Goal: Task Accomplishment & Management: Complete application form

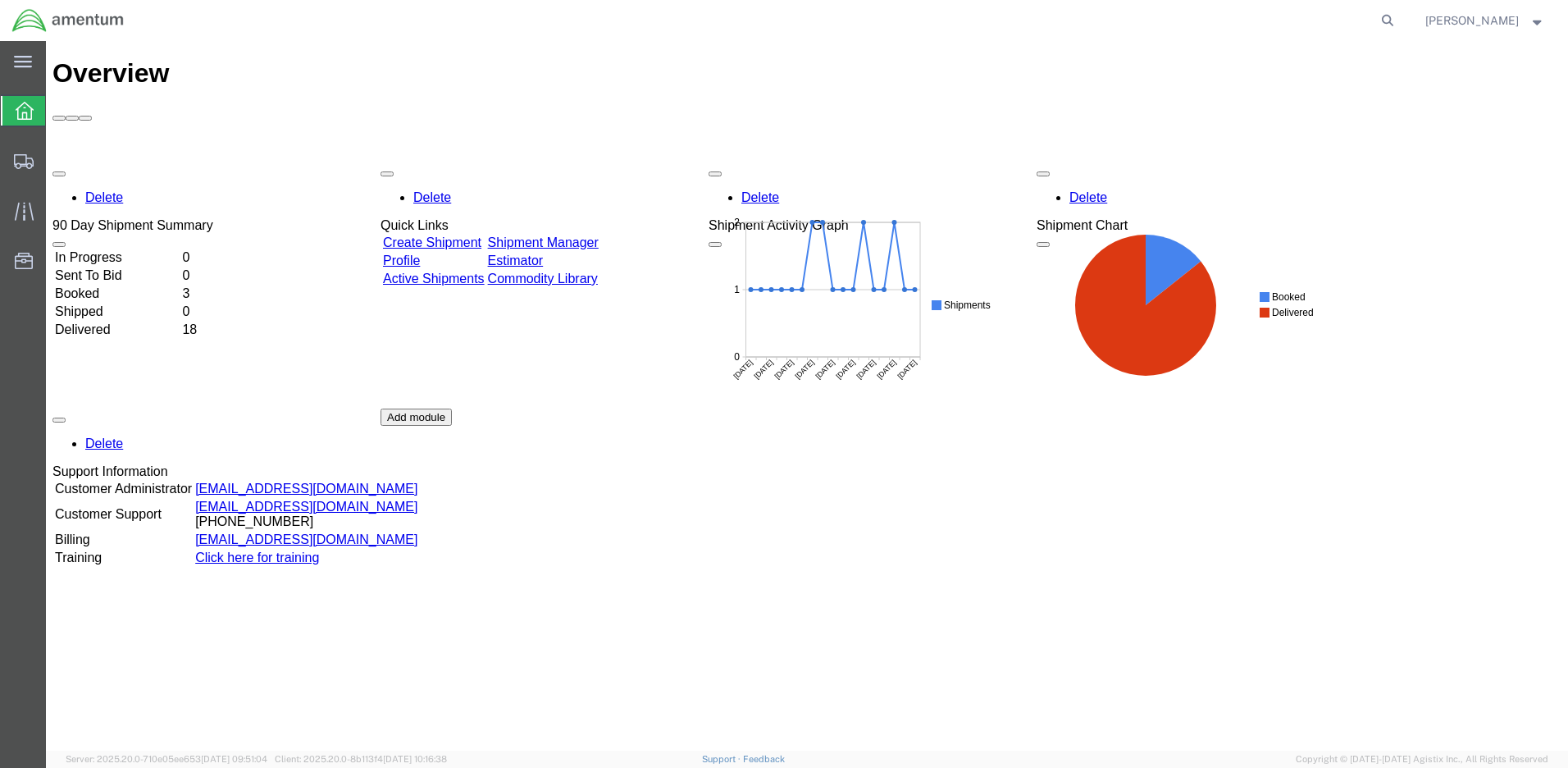
click at [473, 235] on link "Create Shipment" at bounding box center [432, 242] width 99 height 14
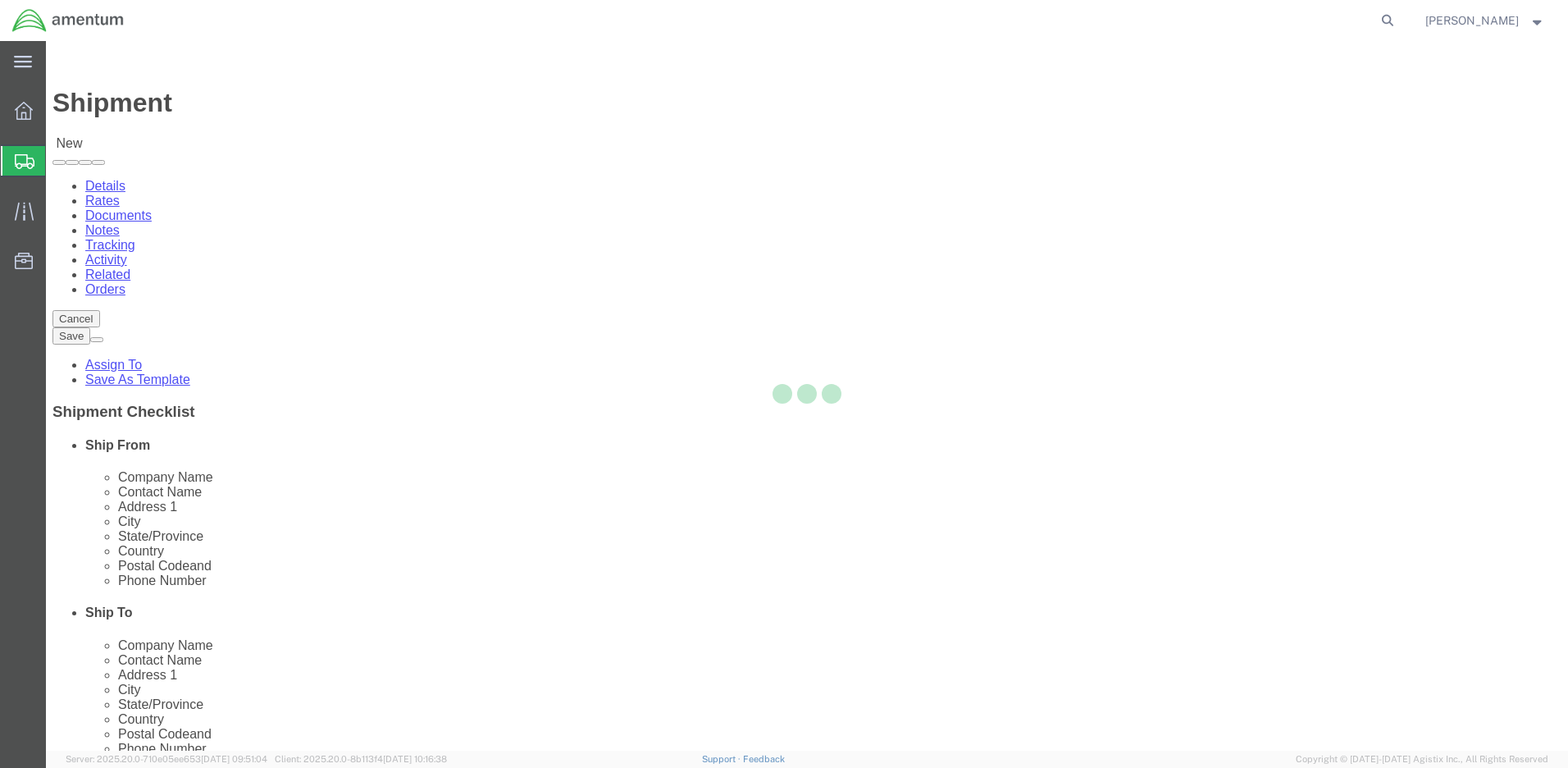
select select
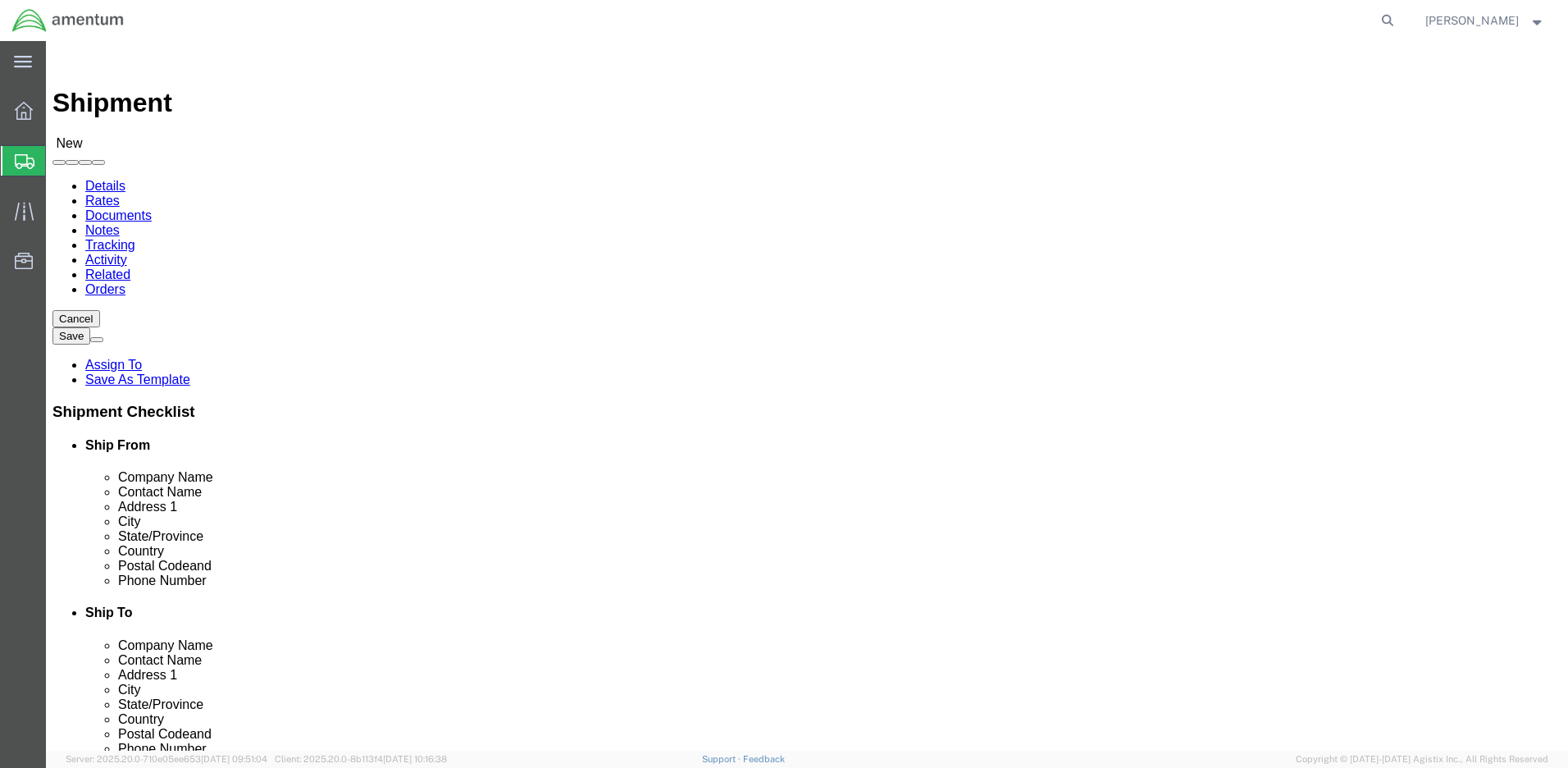
click input "text"
type input "susa"
click p "- Amentum - ([PERSON_NAME]) Bldg P2050 [PERSON_NAME][GEOGRAPHIC_DATA]"
select select
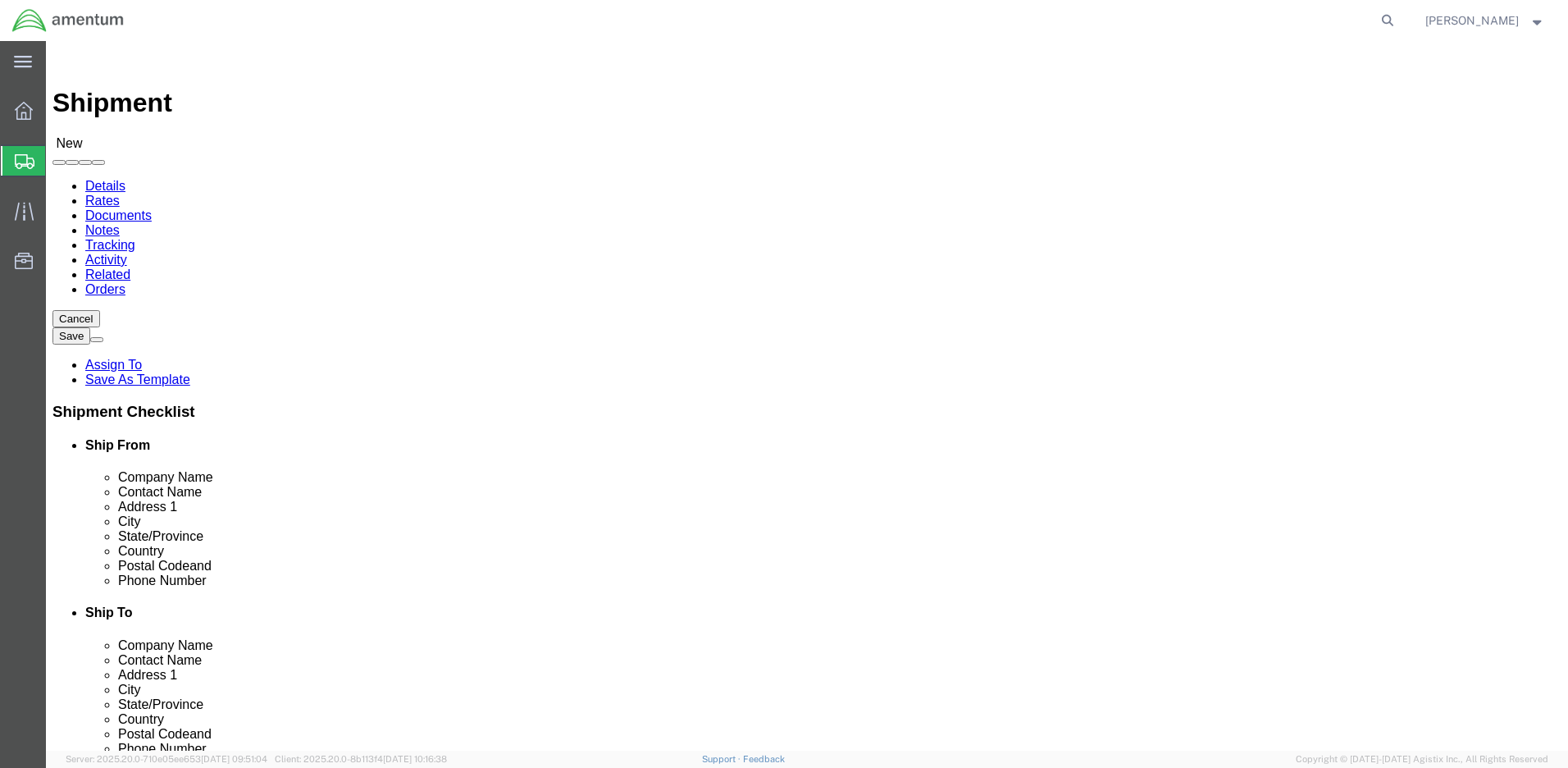
type input "Amentum"
type input "[PERSON_NAME]"
type input "Bldg P2050 [PERSON_NAME][GEOGRAPHIC_DATA]"
type input "Fort Drum"
type input "13602"
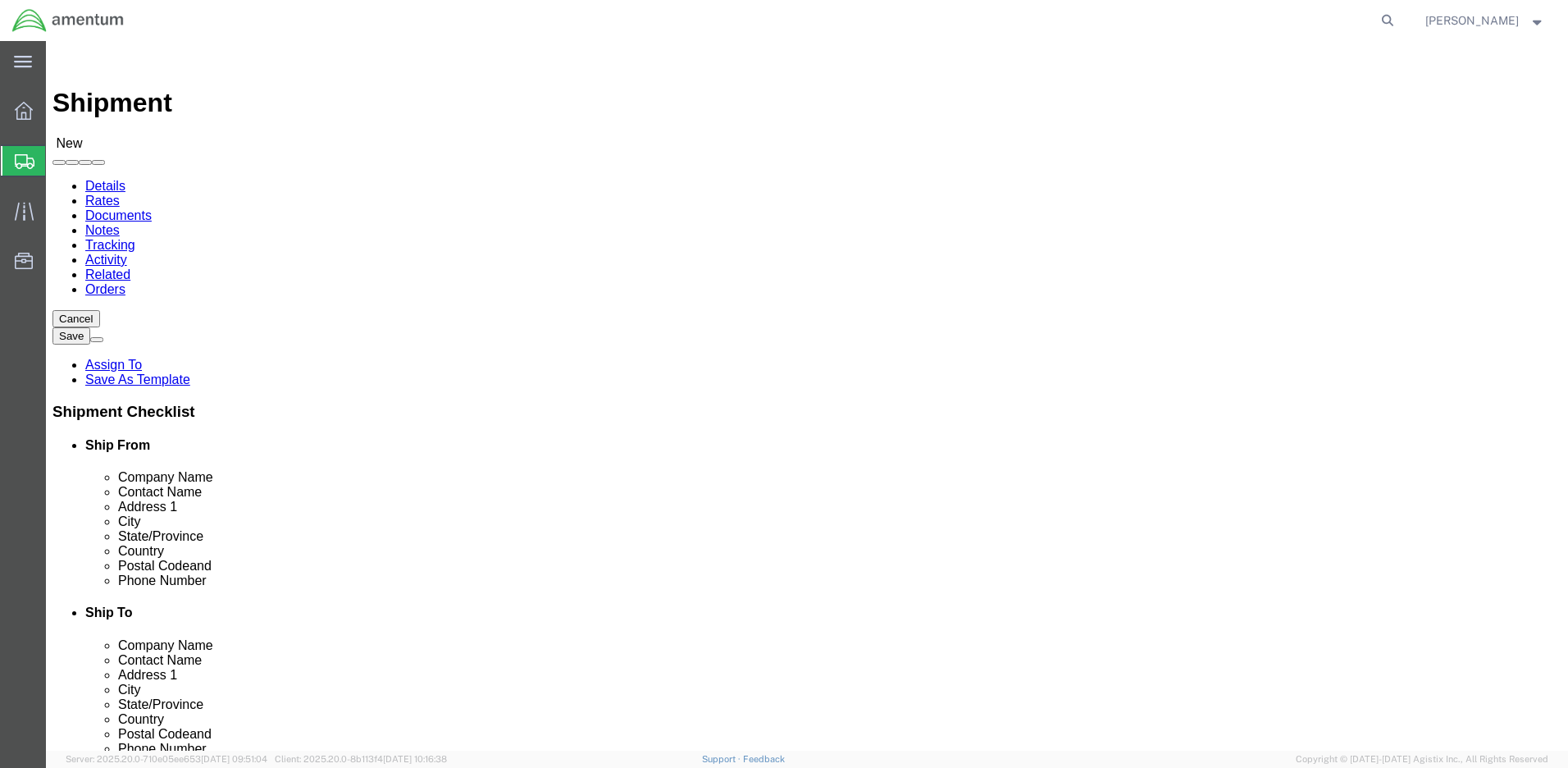
type input "[PHONE_NUMBER]"
type input "[PERSON_NAME][EMAIL_ADDRESS][DOMAIN_NAME]"
checkbox input "true"
select select "NY"
drag, startPoint x: 325, startPoint y: 332, endPoint x: 181, endPoint y: 336, distance: 144.1
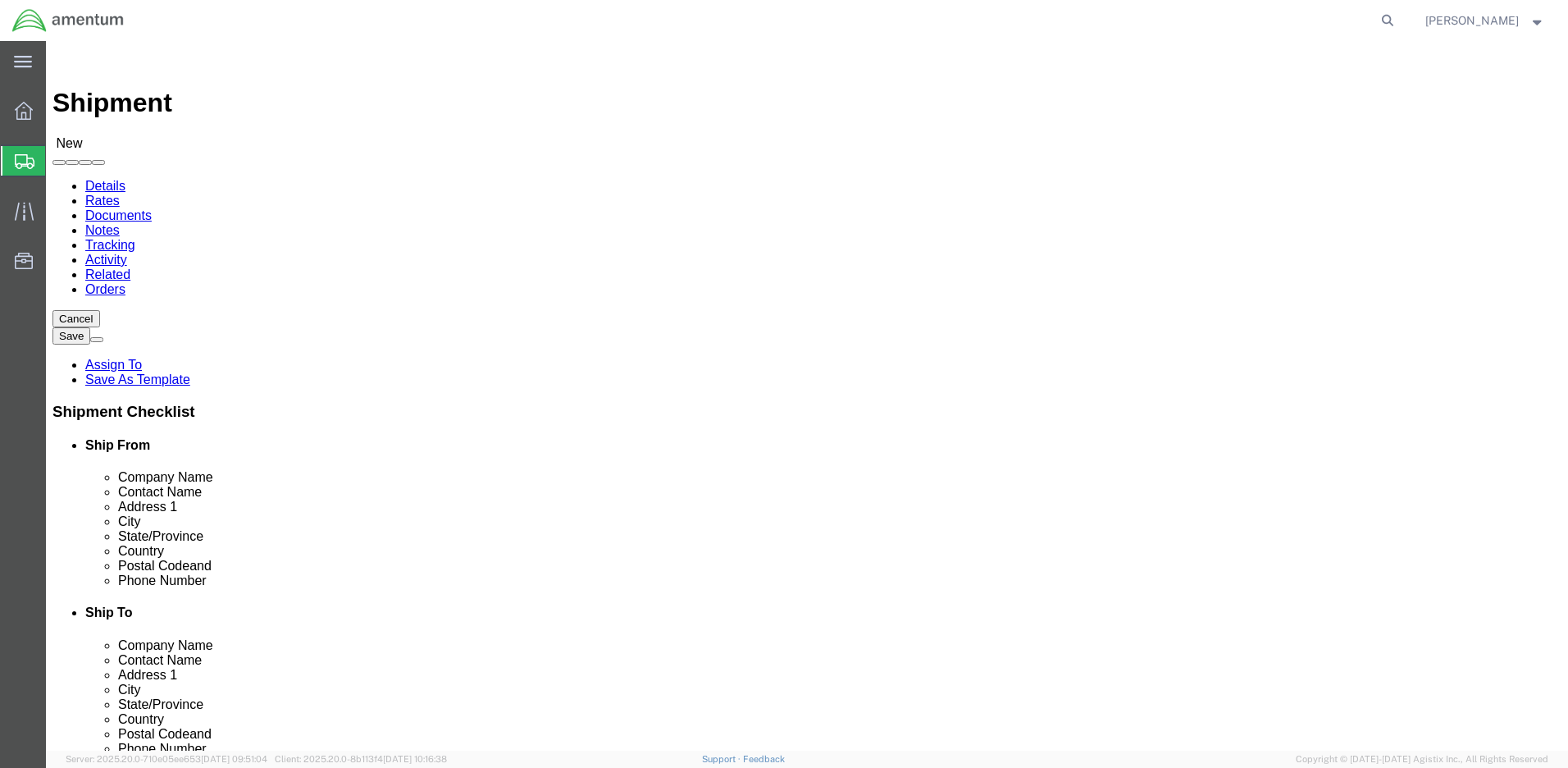
click div "Contact Name [PERSON_NAME] [PERSON_NAME]"
type input "[PERSON_NAME]"
drag, startPoint x: 277, startPoint y: 310, endPoint x: 173, endPoint y: 309, distance: 104.0
click div "Company Name Amentum"
type input "DRUM AFM-E"
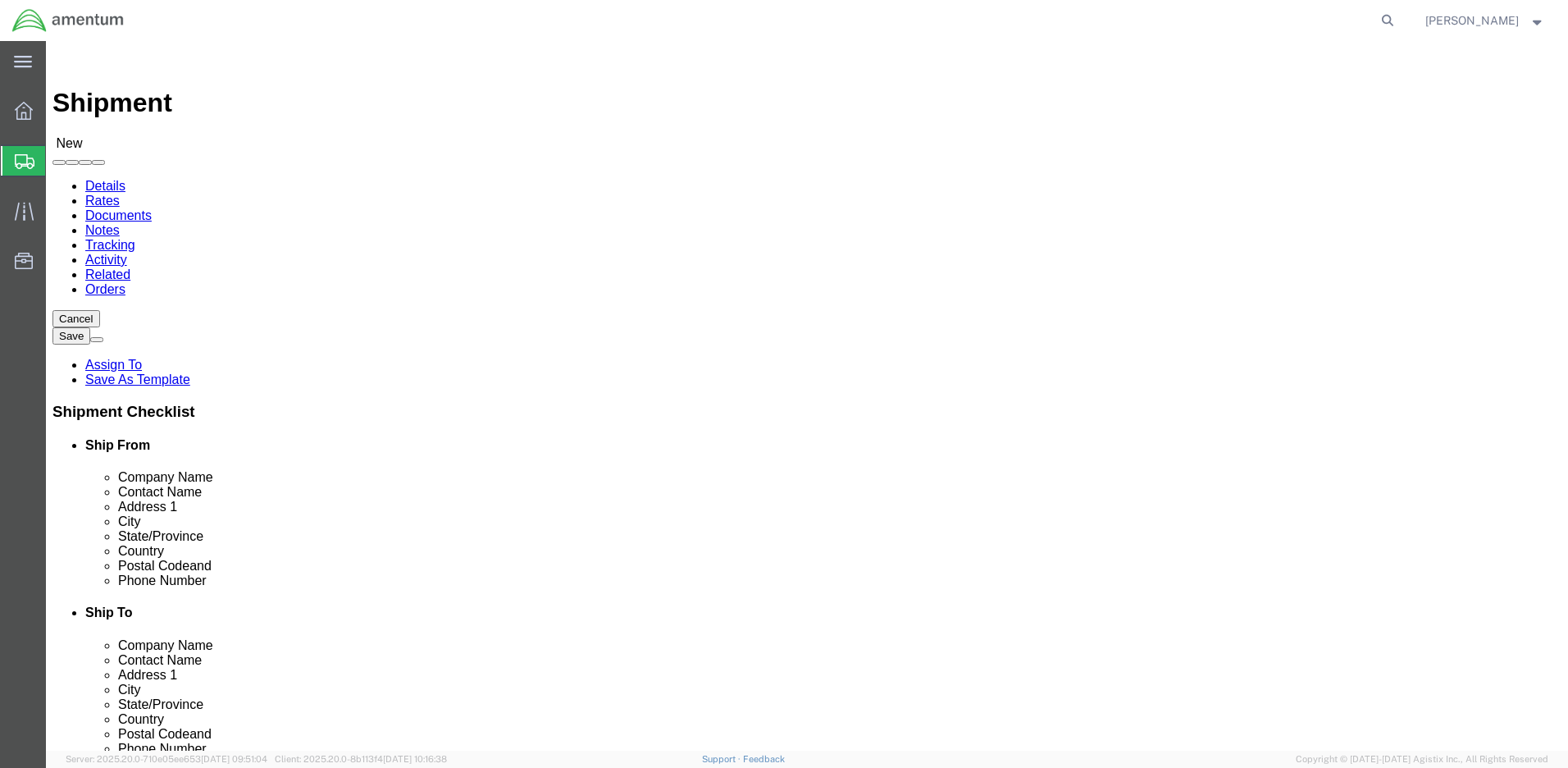
click input "[PHONE_NUMBER]"
type input "[PHONE_NUMBER]"
drag, startPoint x: 421, startPoint y: 587, endPoint x: 218, endPoint y: 590, distance: 203.0
click div "[PERSON_NAME][EMAIL_ADDRESS][DOMAIN_NAME]"
click input "text"
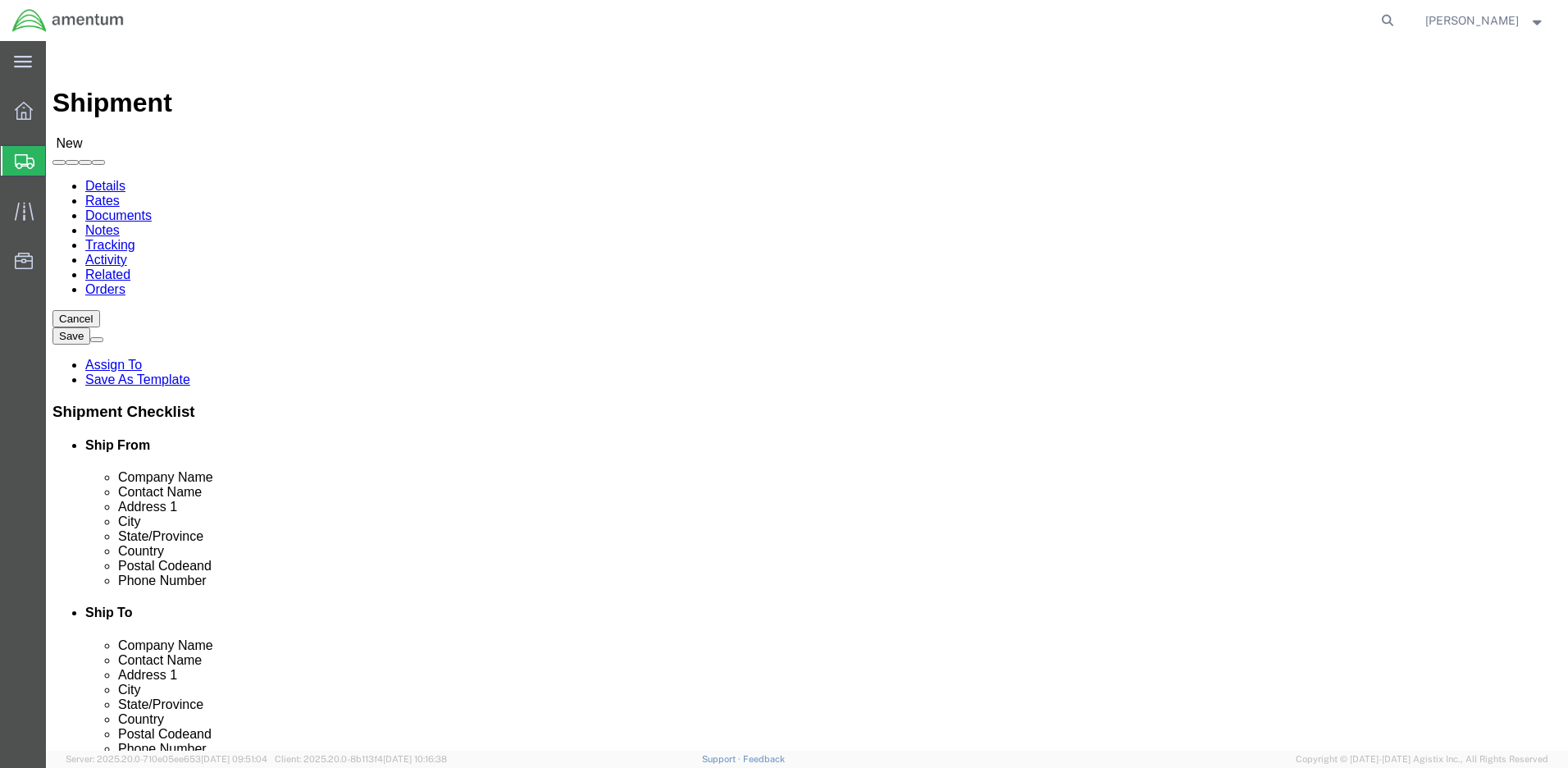
checkbox input "false"
type input "Ap"
click p "- Amentum - ([PERSON_NAME]) BLDG [STREET_ADDRESS]"
select select
type input "Amentum"
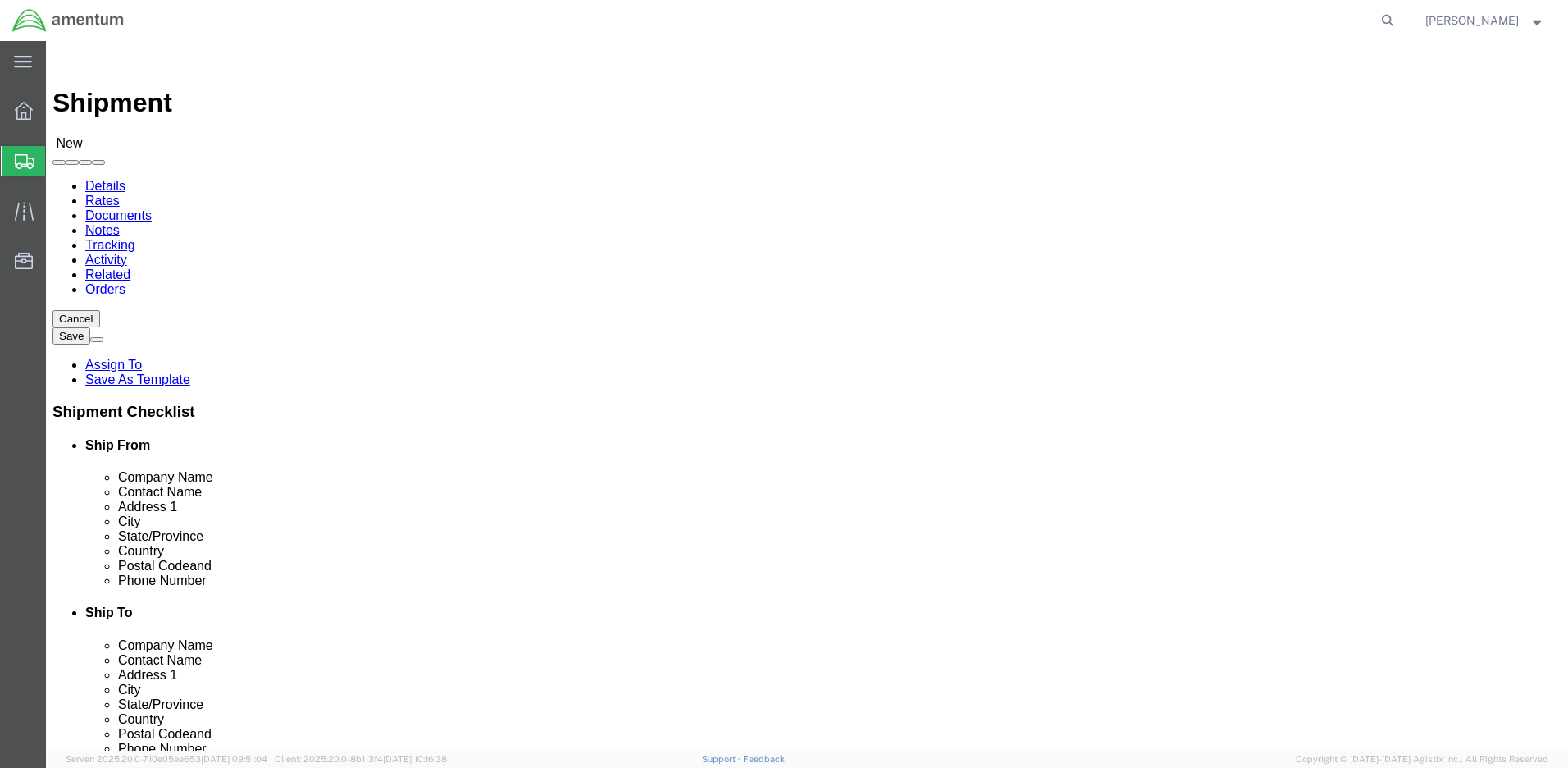
type input "[PERSON_NAME]"
type input "BLDG [STREET_ADDRESS]"
type input "HAHP"
type input "Fort Hood"
type input "76544"
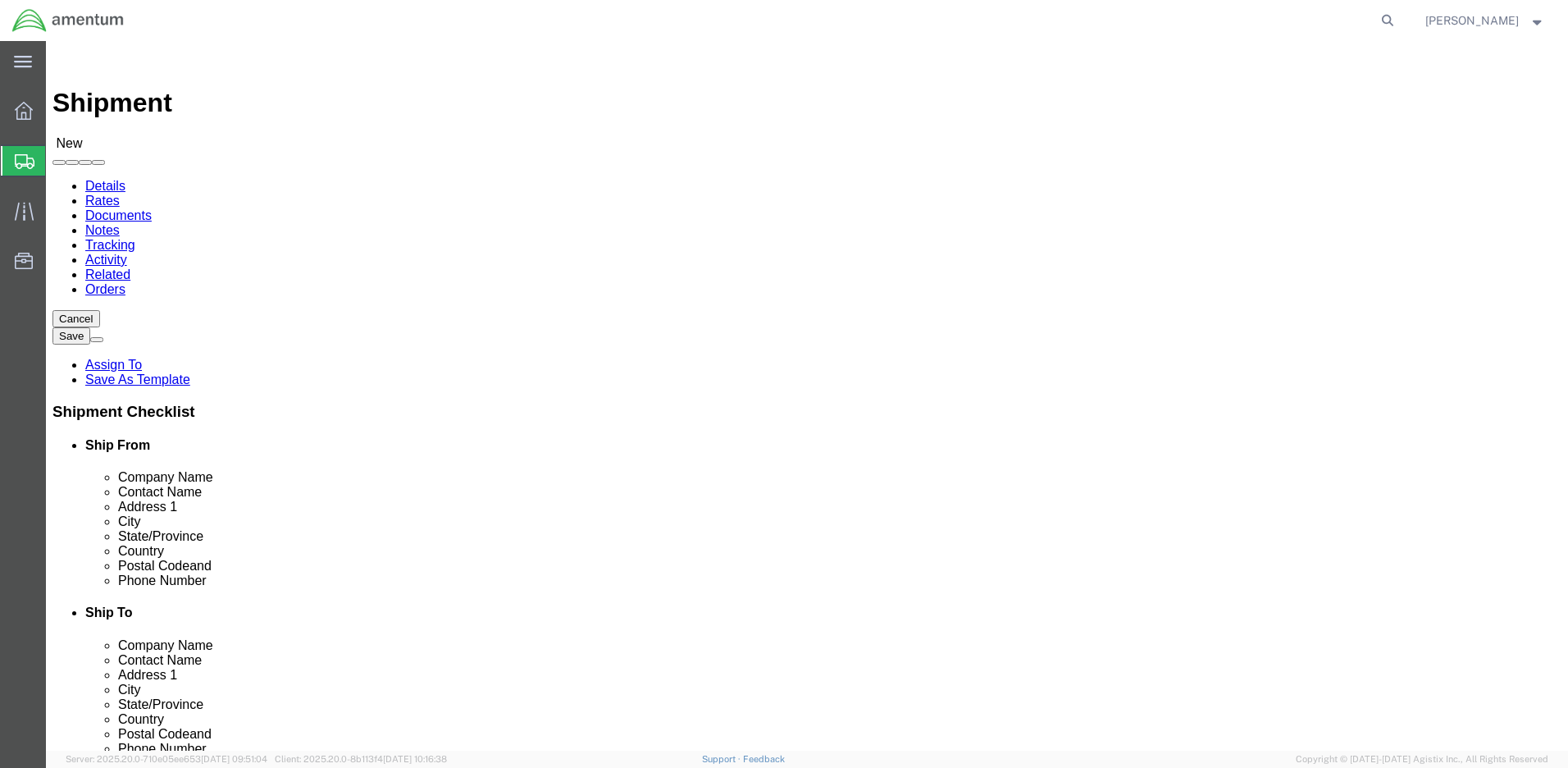
type input "[PHONE_NUMBER]"
type input "[EMAIL_ADDRESS][PERSON_NAME][DOMAIN_NAME]"
checkbox input "true"
type input "[PERSON_NAME]"
drag, startPoint x: 915, startPoint y: 557, endPoint x: 866, endPoint y: 556, distance: 49.0
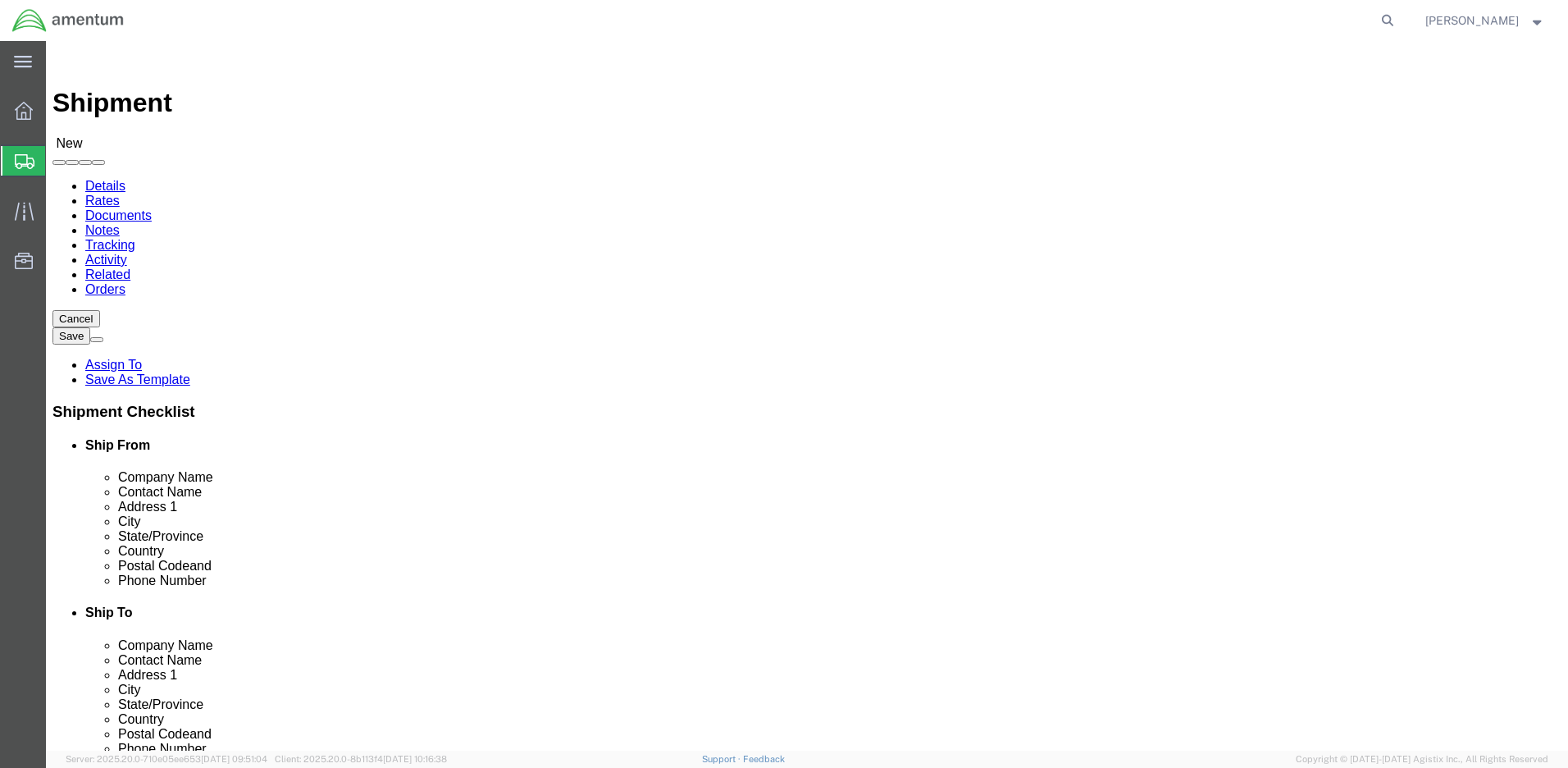
click input "[PHONE_NUMBER]"
type input "[PHONE_NUMBER]"
drag, startPoint x: 992, startPoint y: 591, endPoint x: 820, endPoint y: 586, distance: 172.1
click input "[EMAIL_ADDRESS][PERSON_NAME][DOMAIN_NAME]"
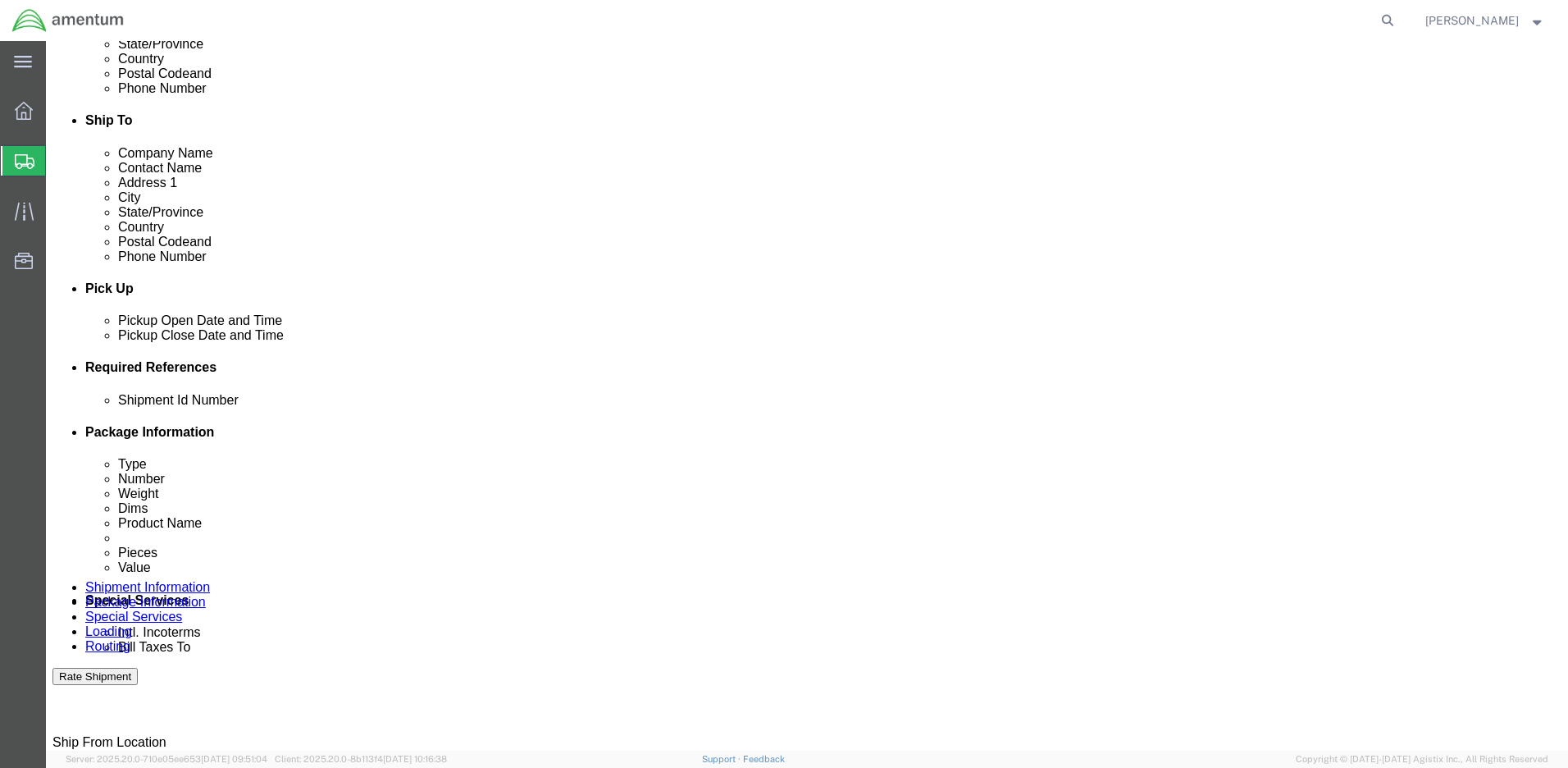
scroll to position [738, 0]
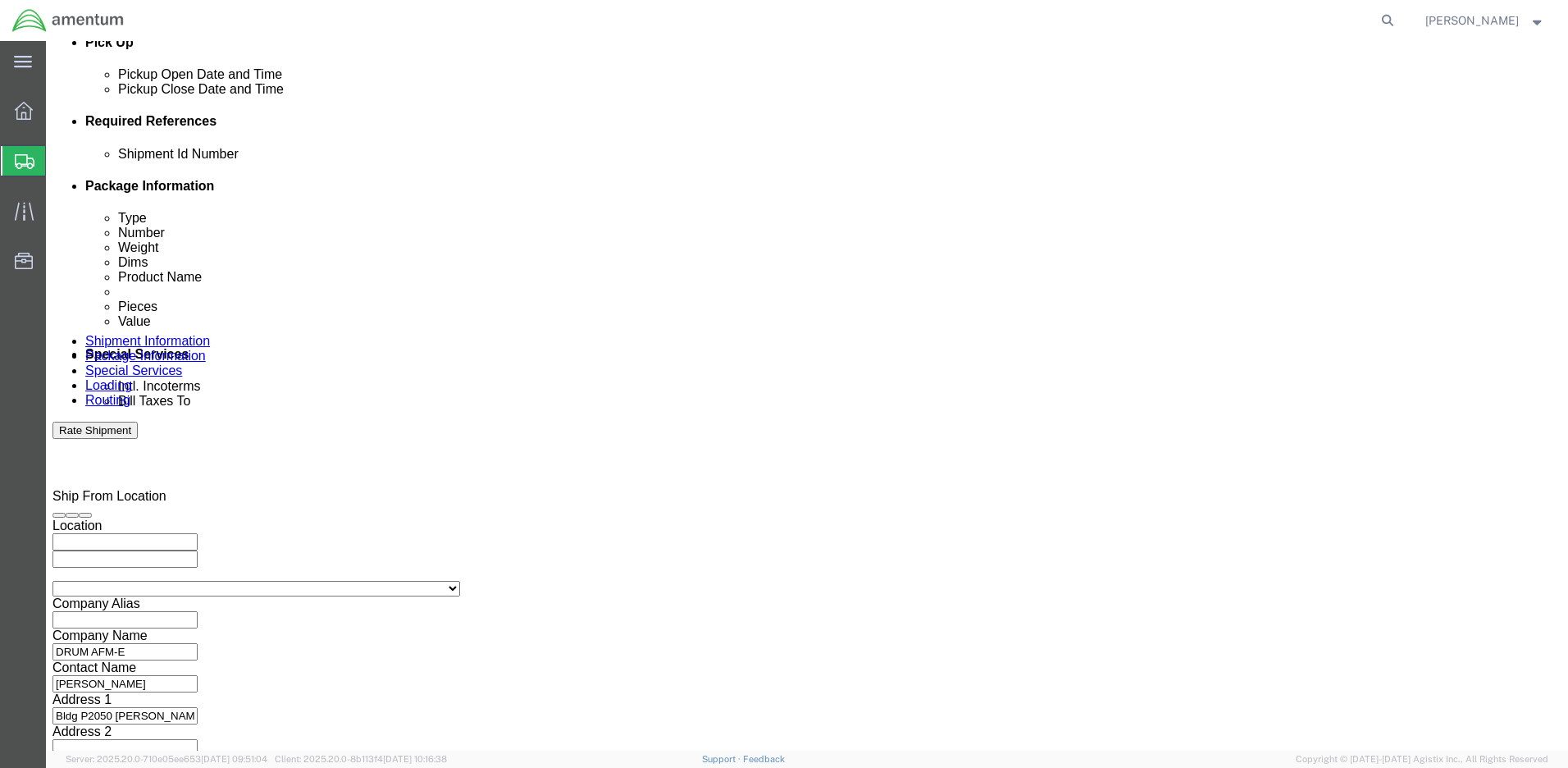
checkbox input "false"
click button "Continue"
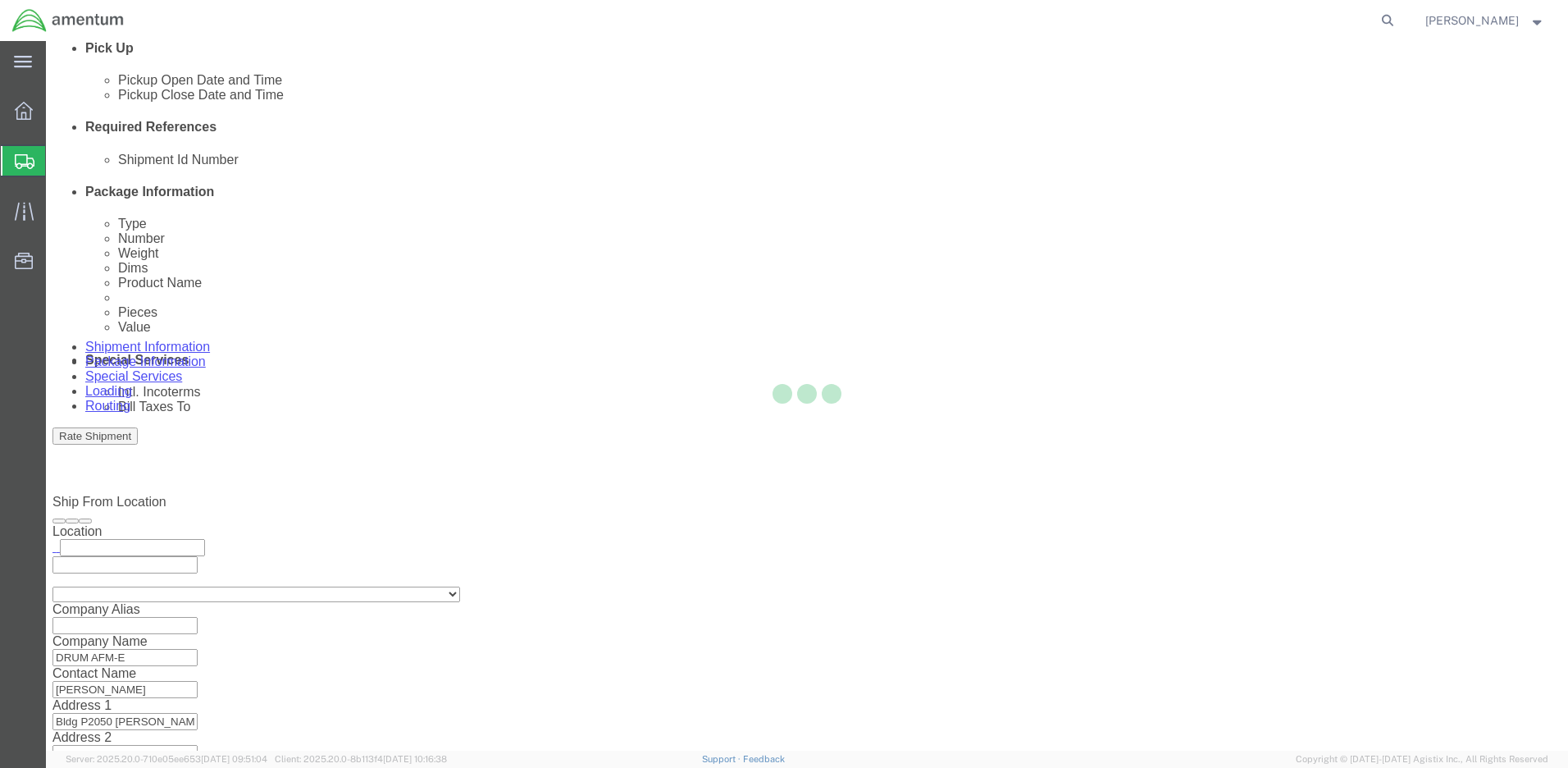
select select "CBOX"
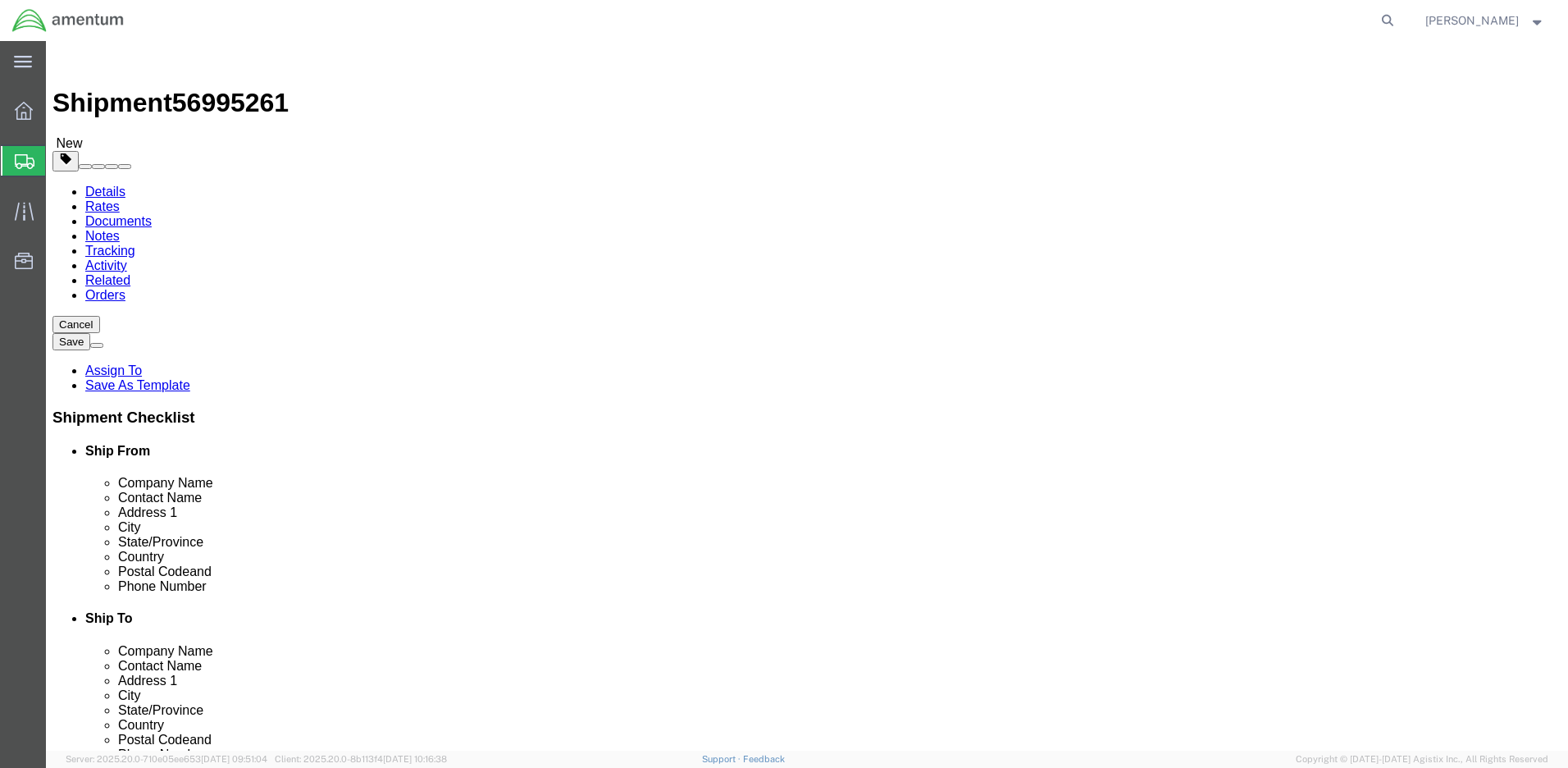
click link "Add Content"
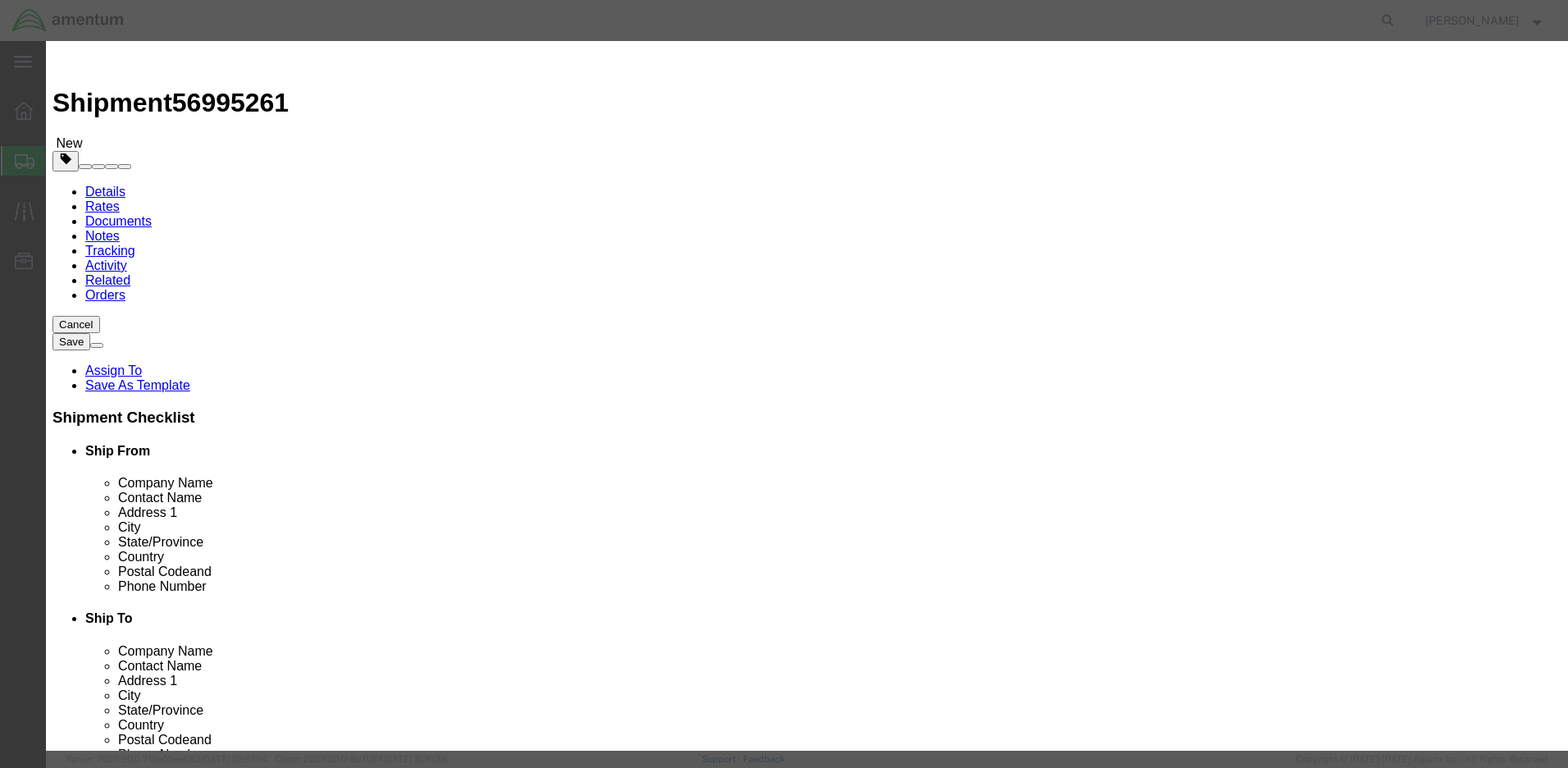
click input "text"
type input "Fan Vaneaxial"
click input "0"
type input "1"
click input "text"
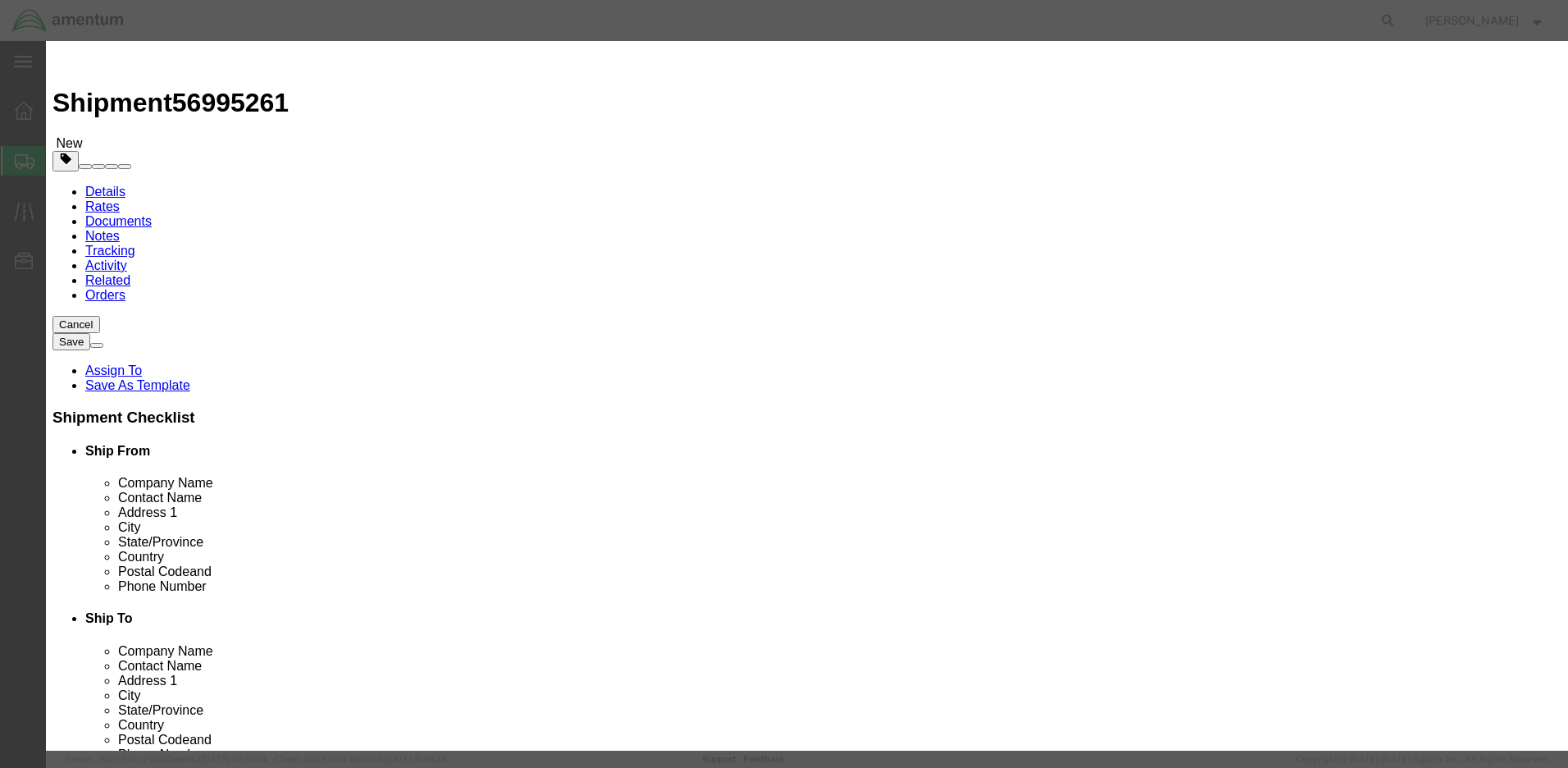
type input "5000"
click button "Save & Close"
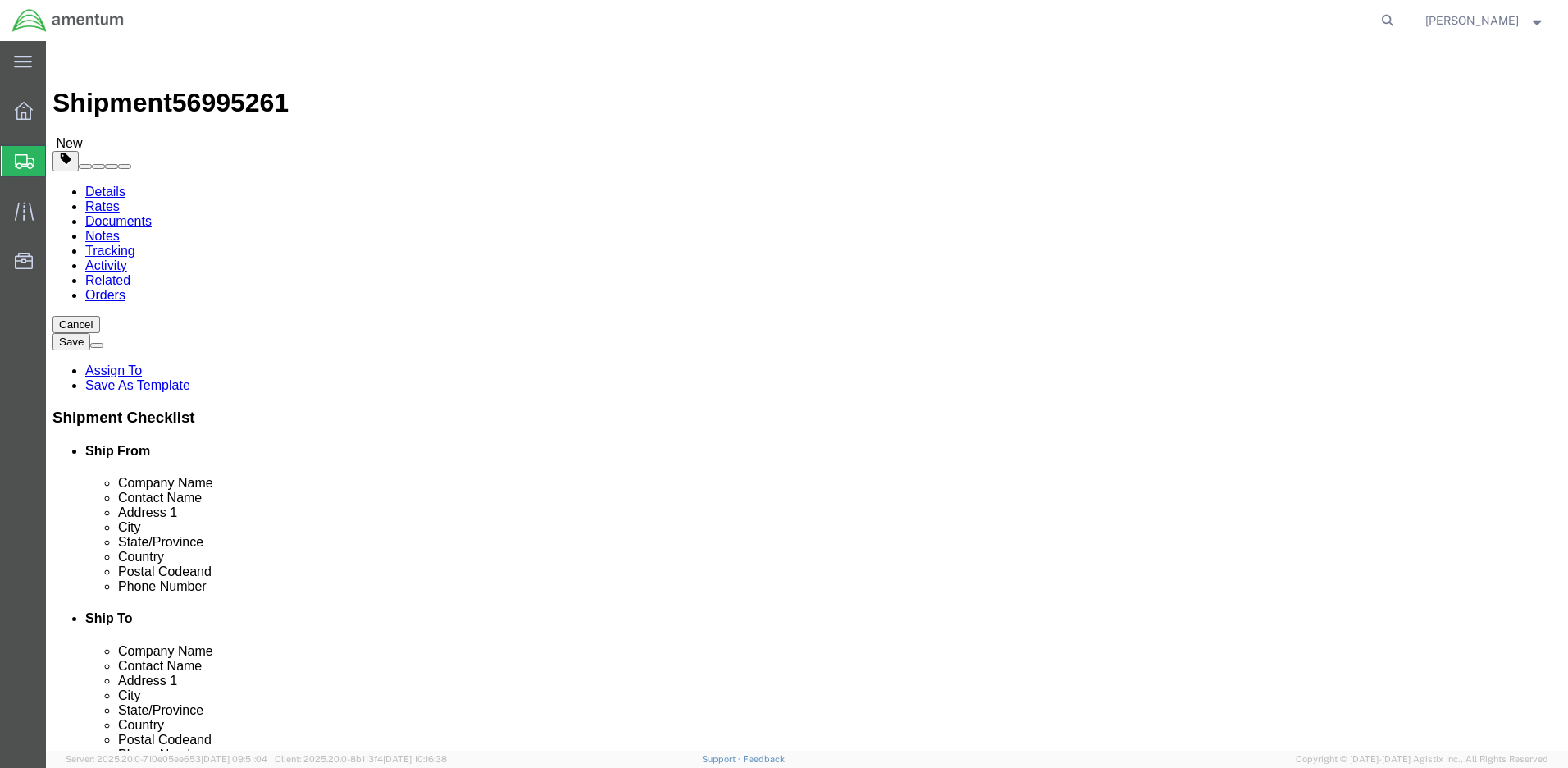
click input "text"
type input "15"
click input "text"
type input "15"
click input "text"
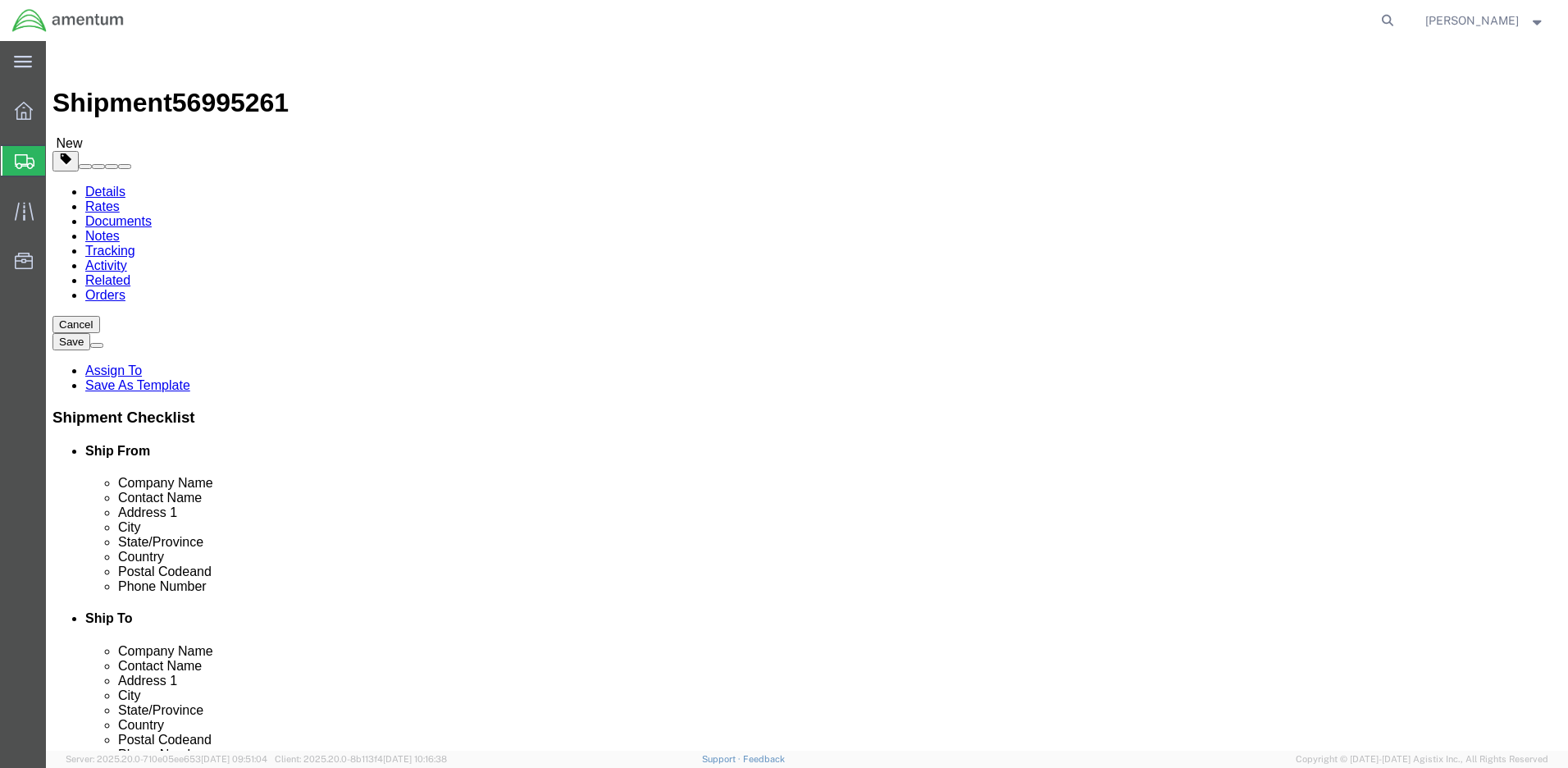
type input "12"
click input "0.00"
type input "12.00"
click icon
click input "text"
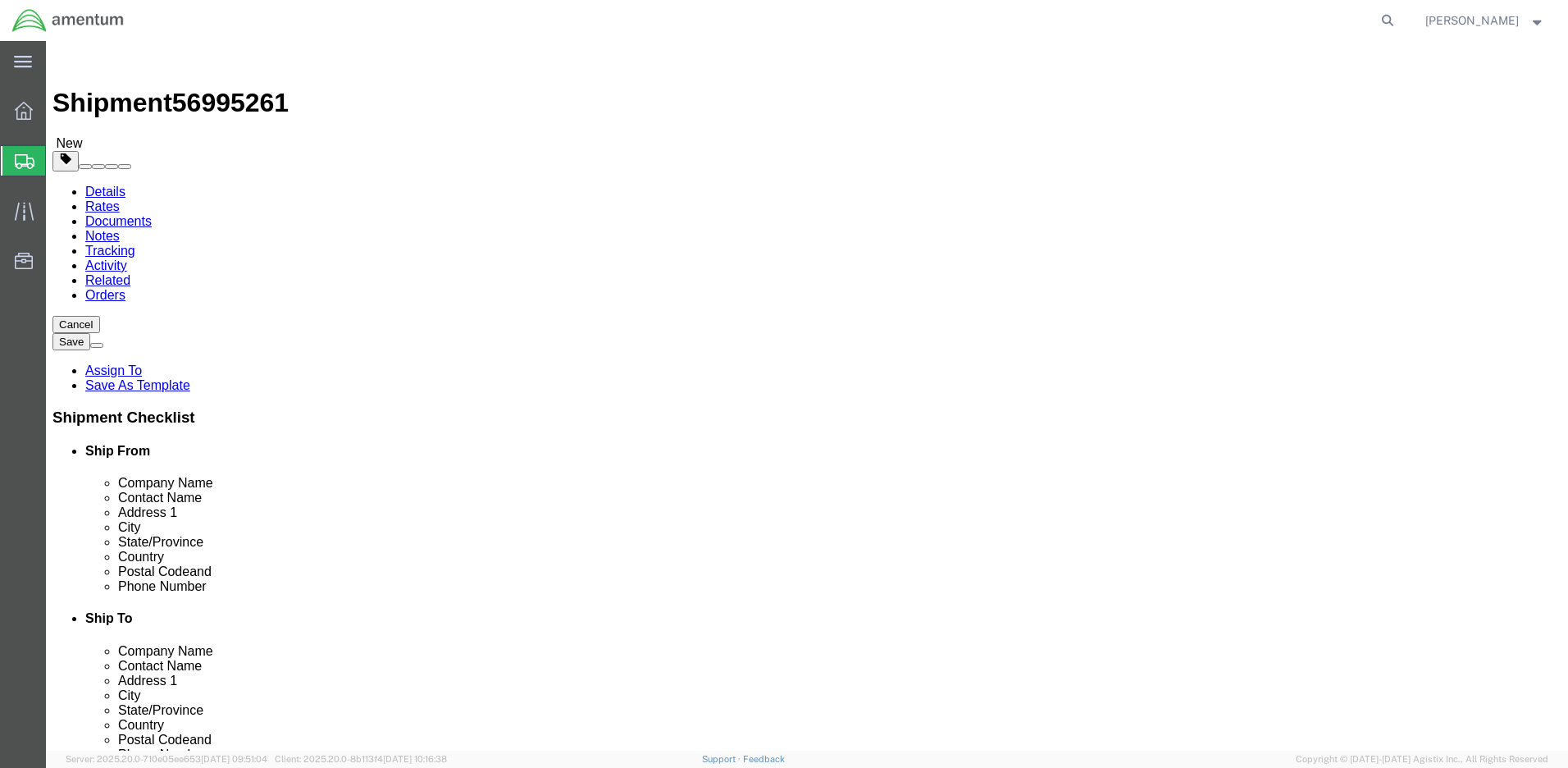
scroll to position [960, 0]
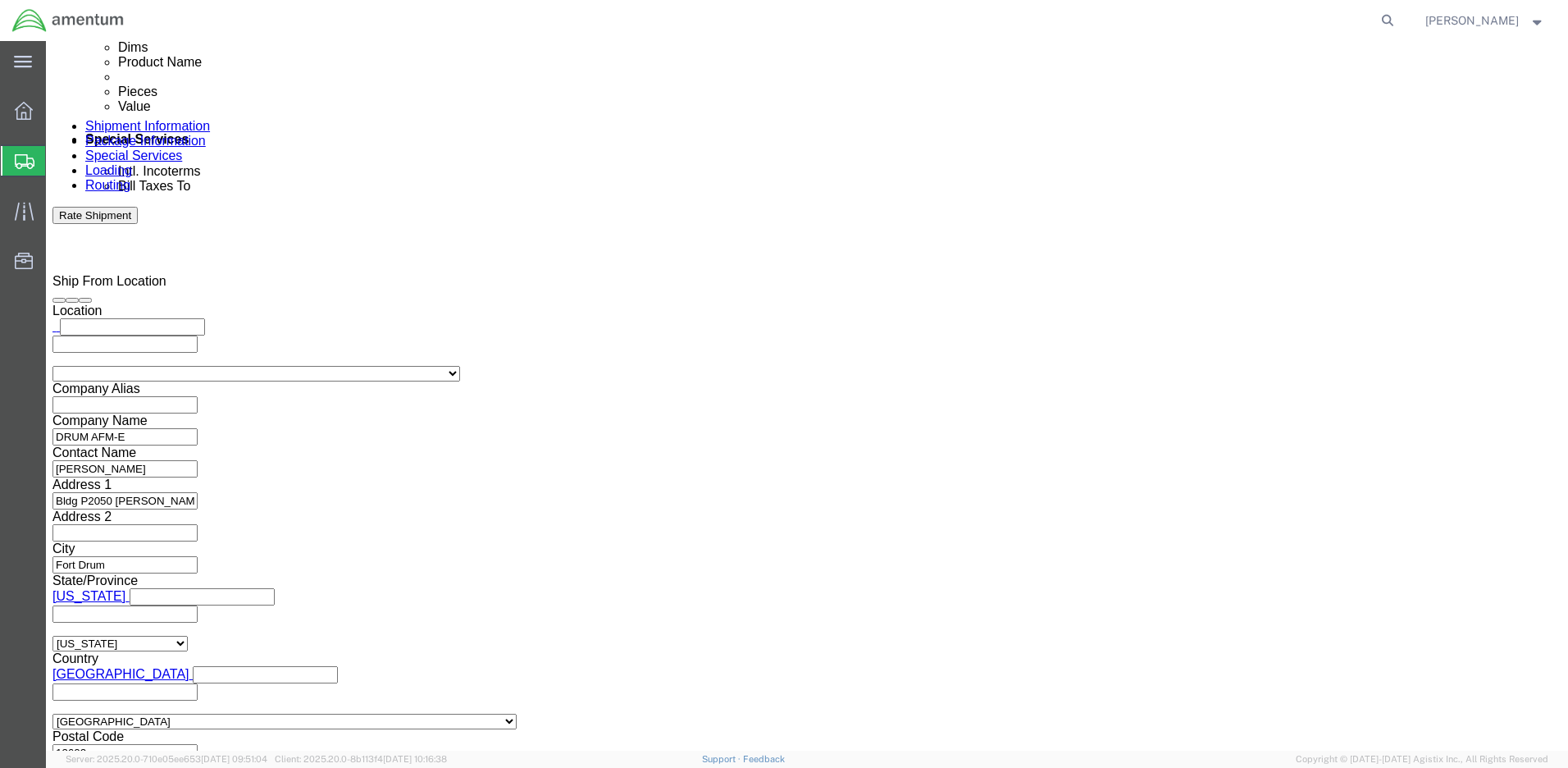
type input "56995261"
select select "CUSTREF"
click input "text"
type input "1511AB.105"
select select "PROJNUM"
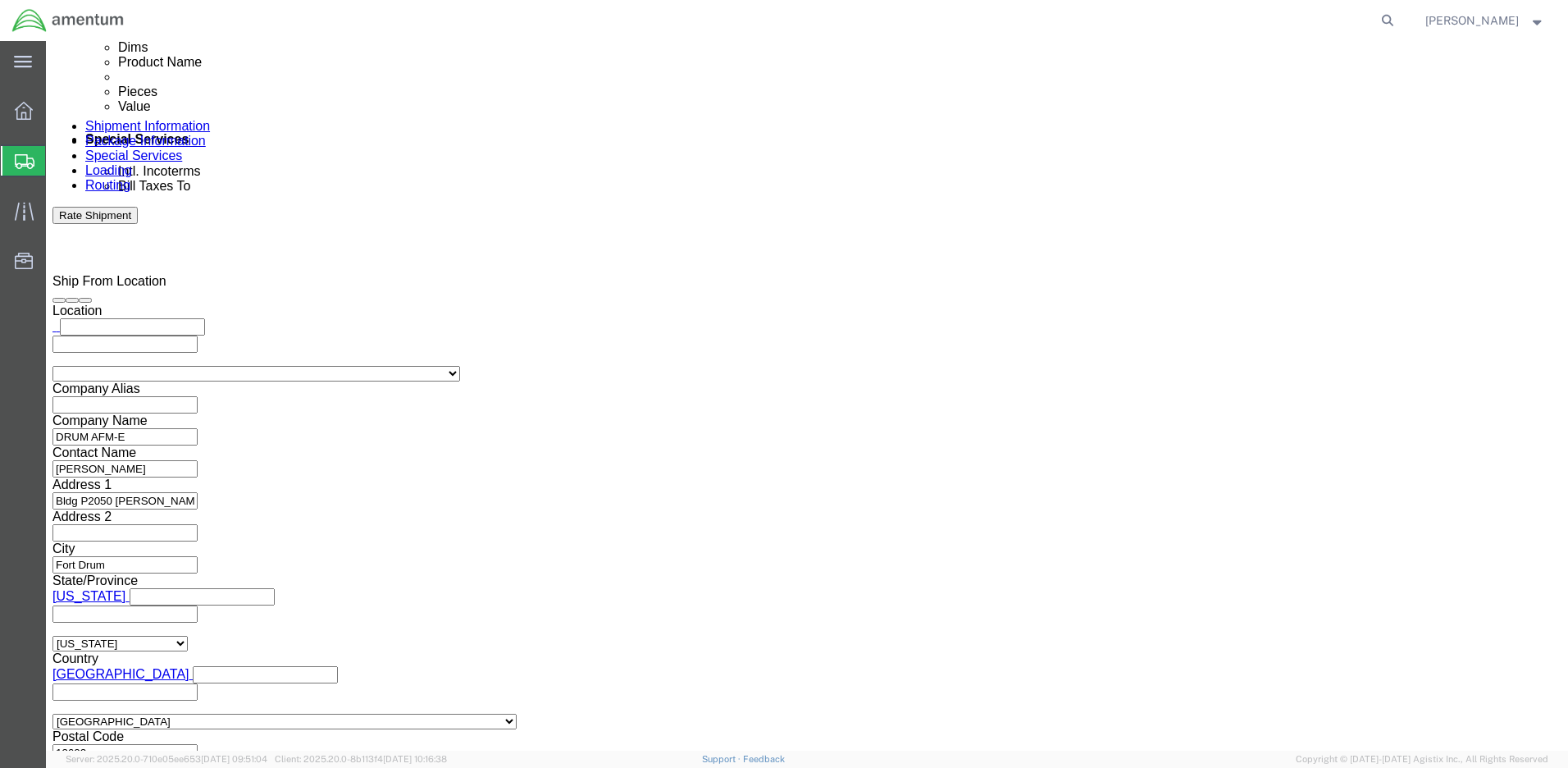
paste input "4998.R.1511.AB.AX.00.FDRM.00"
type input "4998.R.1511.AB.AX.00.FDRM.00"
click button "Rate Shipment"
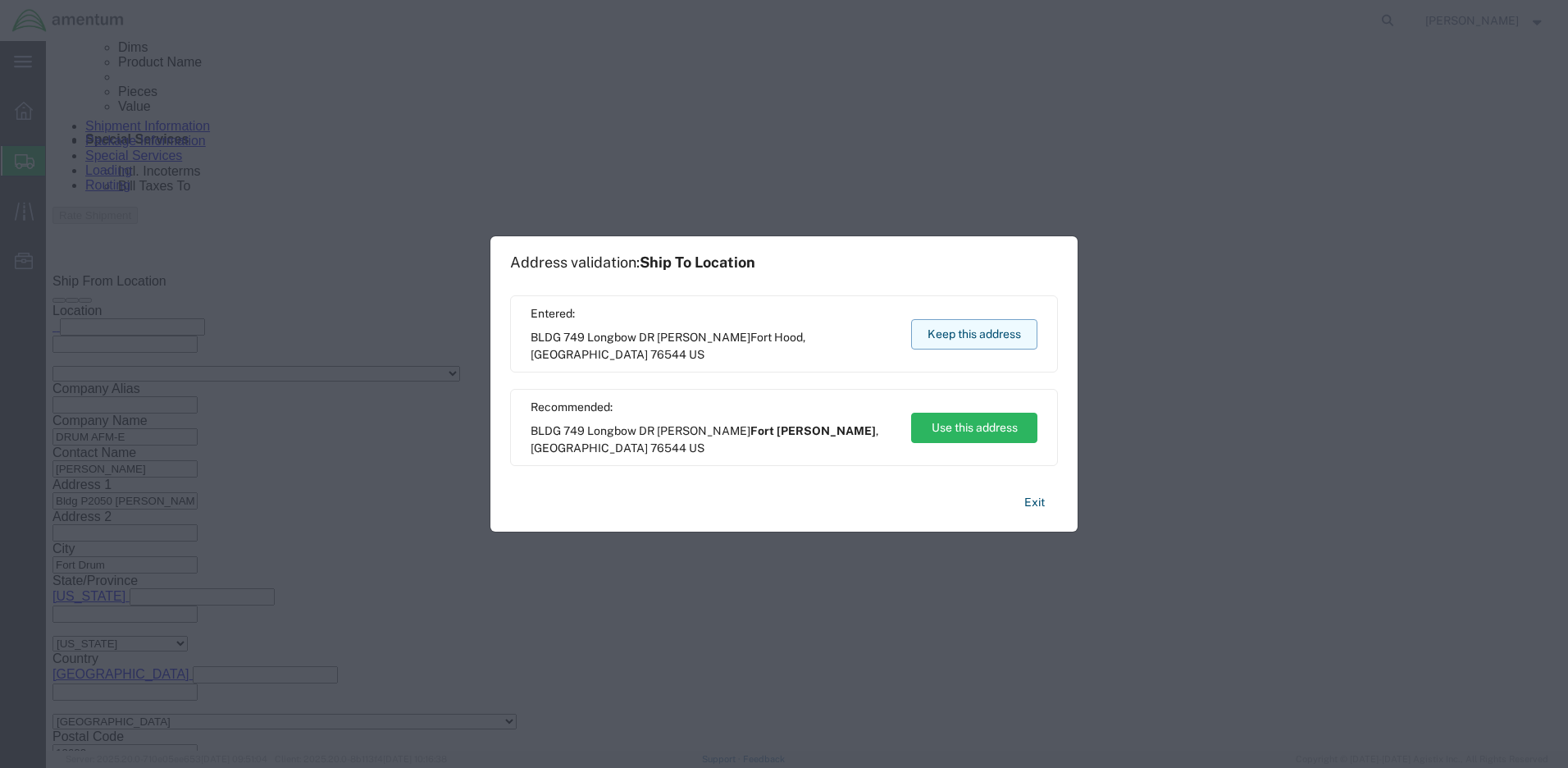
click at [941, 339] on button "Keep this address" at bounding box center [973, 334] width 127 height 30
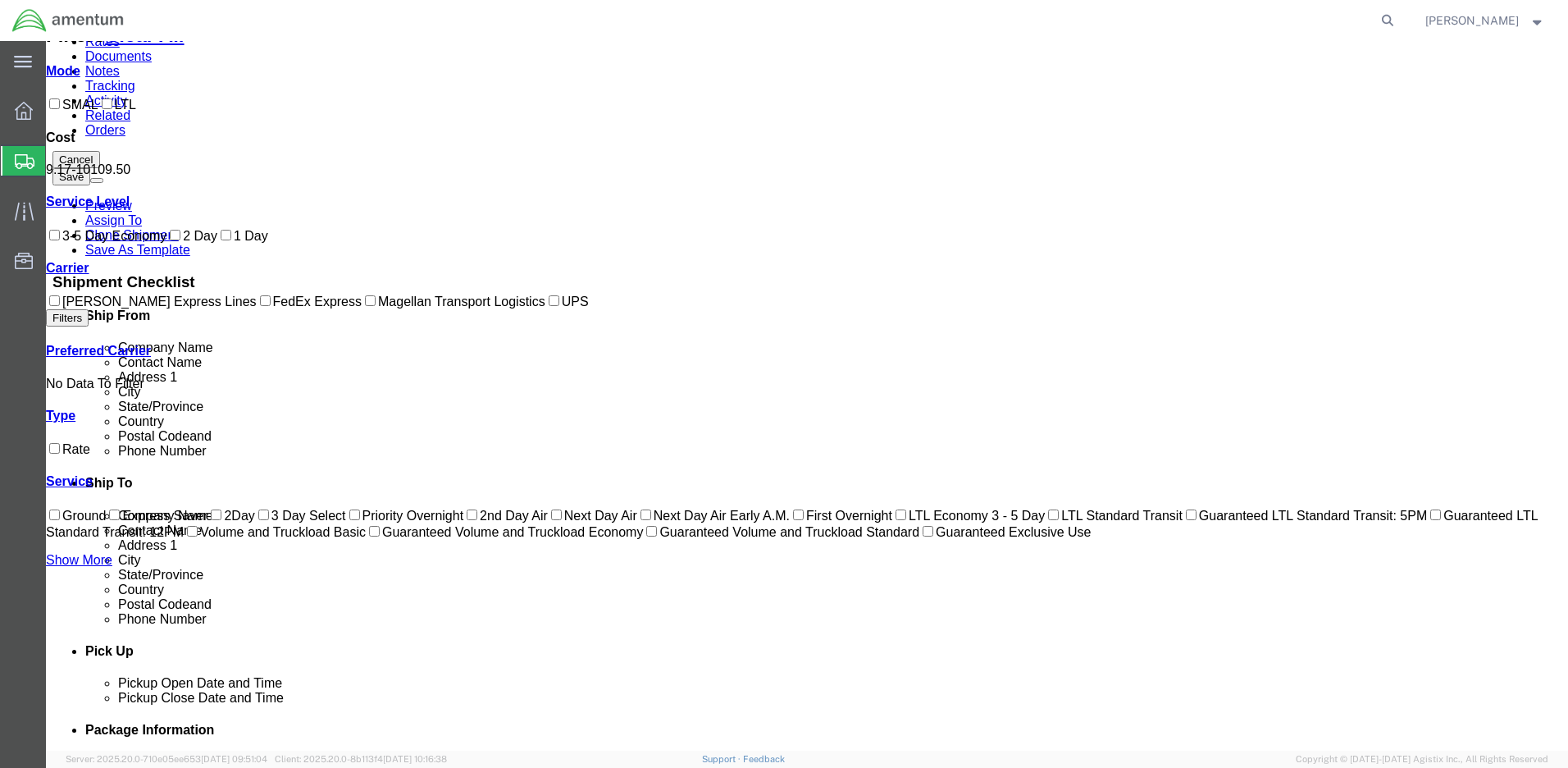
scroll to position [0, 0]
